Goal: Task Accomplishment & Management: Use online tool/utility

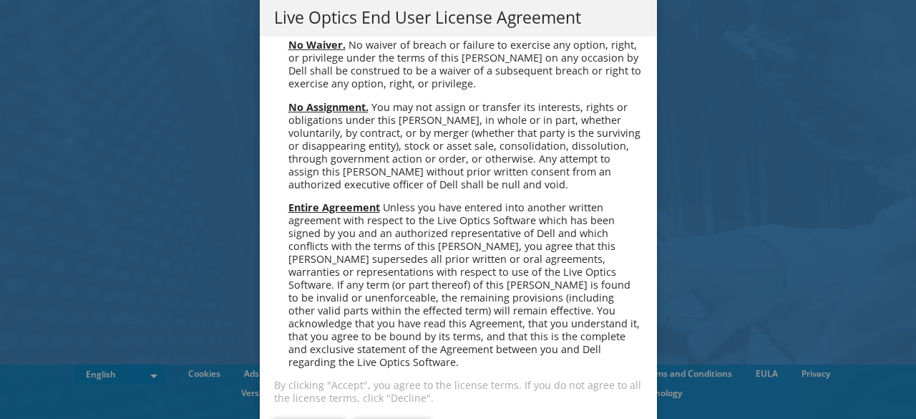
scroll to position [5413, 0]
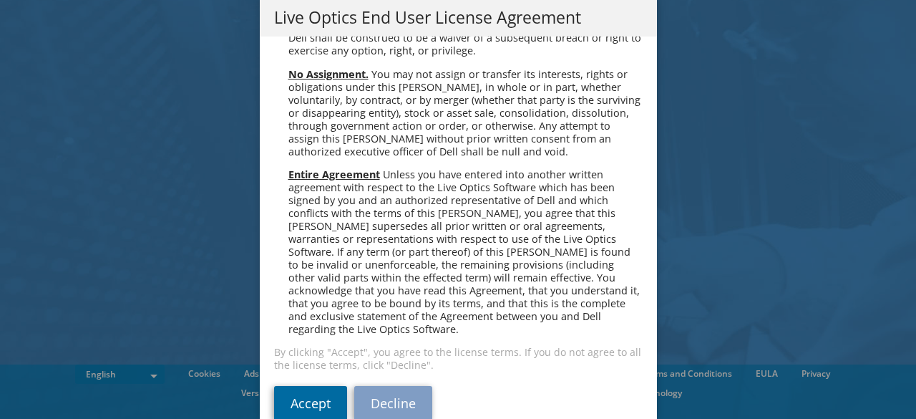
click at [291, 386] on link "Accept" at bounding box center [310, 403] width 73 height 34
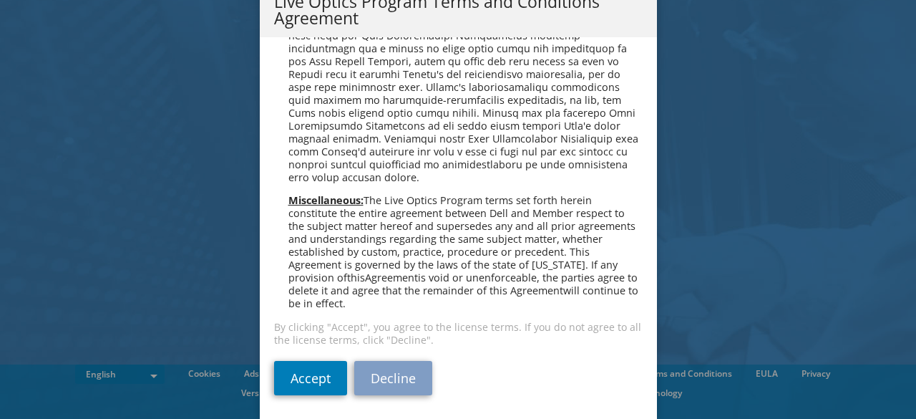
scroll to position [60, 0]
click at [299, 381] on link "Accept" at bounding box center [310, 378] width 73 height 34
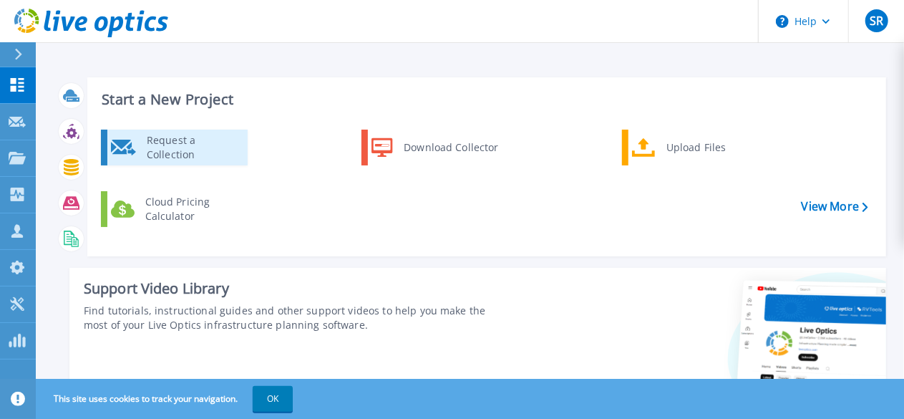
click at [229, 147] on div "Request a Collection" at bounding box center [192, 147] width 105 height 29
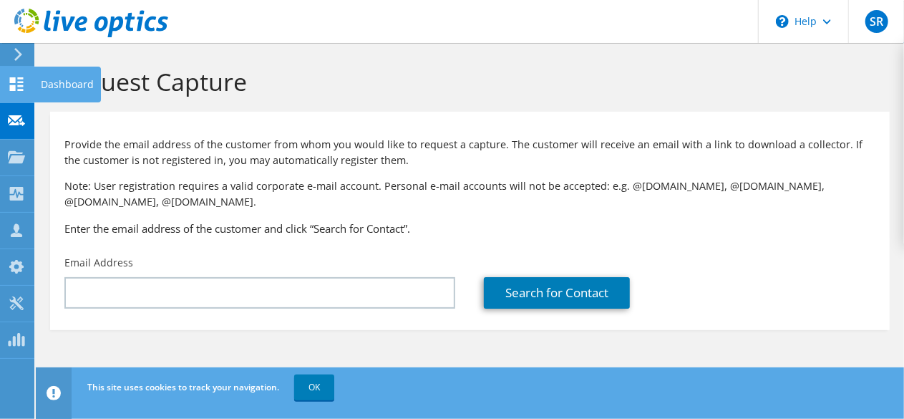
click at [8, 81] on icon at bounding box center [16, 84] width 17 height 14
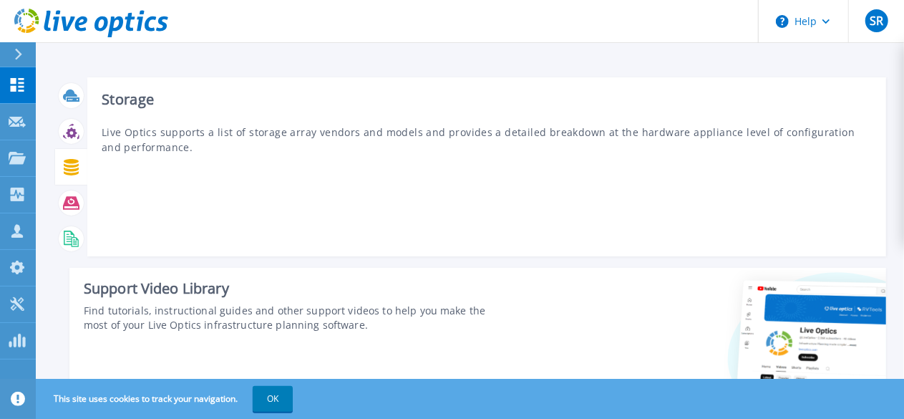
click at [72, 177] on div at bounding box center [71, 167] width 25 height 25
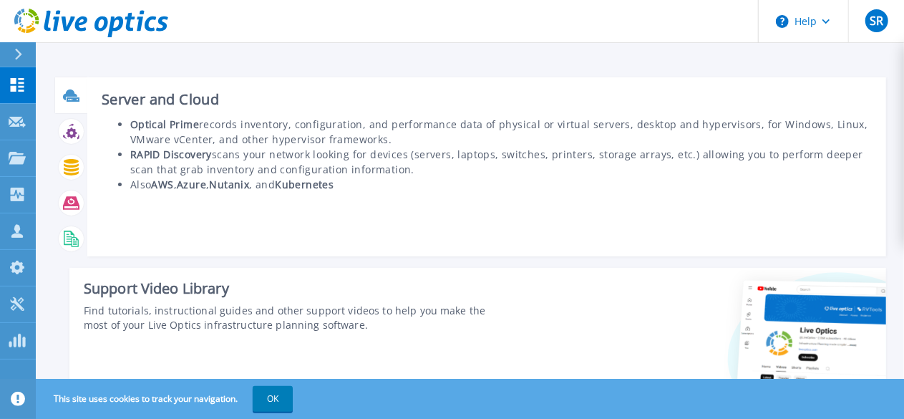
click at [66, 100] on icon at bounding box center [71, 95] width 16 height 16
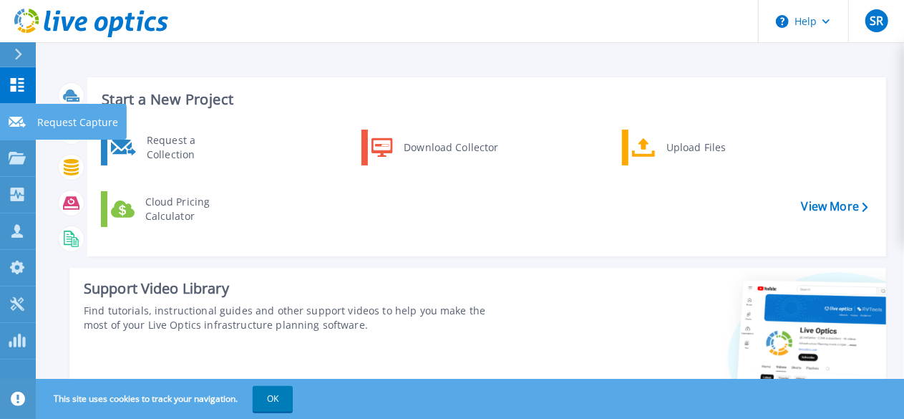
click at [20, 127] on icon at bounding box center [17, 122] width 17 height 11
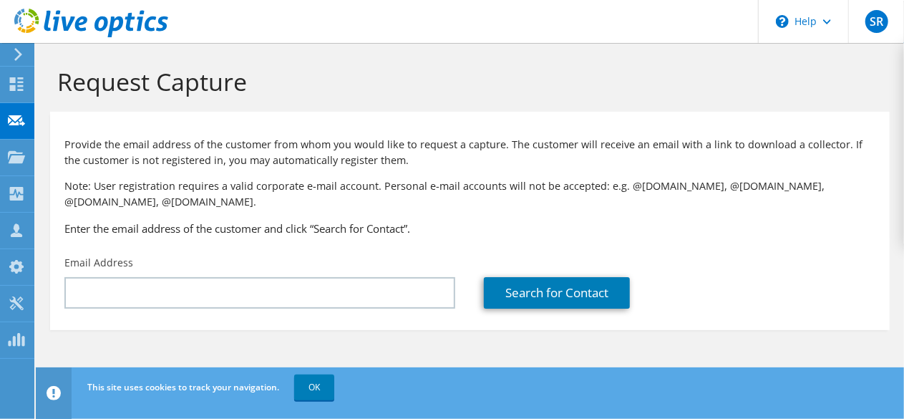
click at [159, 271] on div "Email Address" at bounding box center [259, 281] width 419 height 67
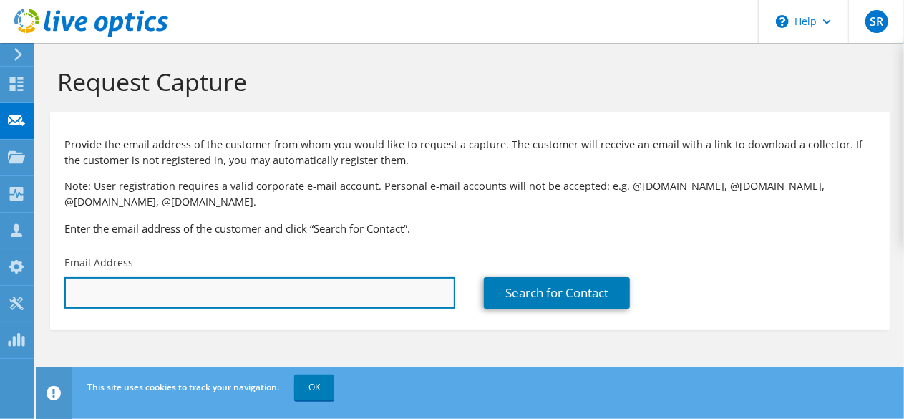
click at [163, 294] on input "text" at bounding box center [259, 292] width 391 height 31
